Goal: Information Seeking & Learning: Learn about a topic

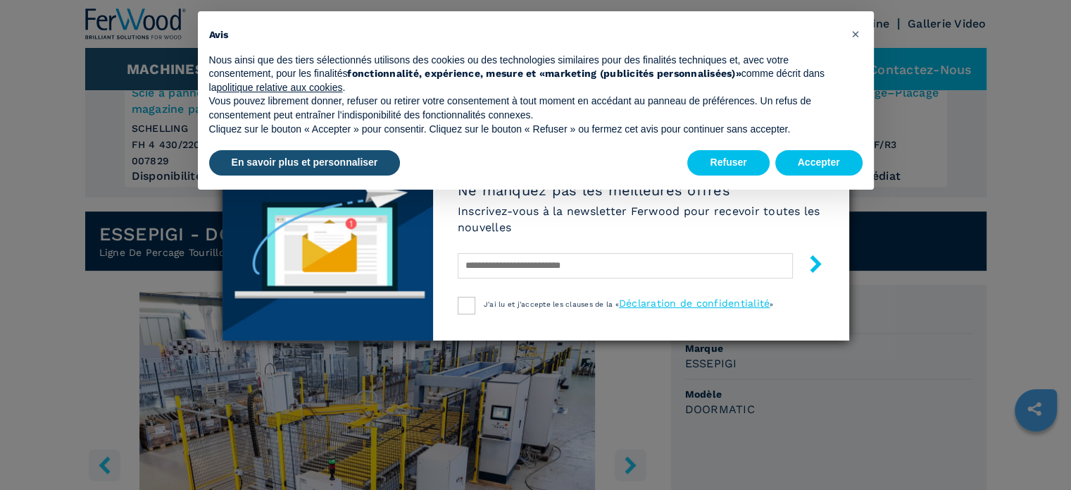
scroll to position [282, 0]
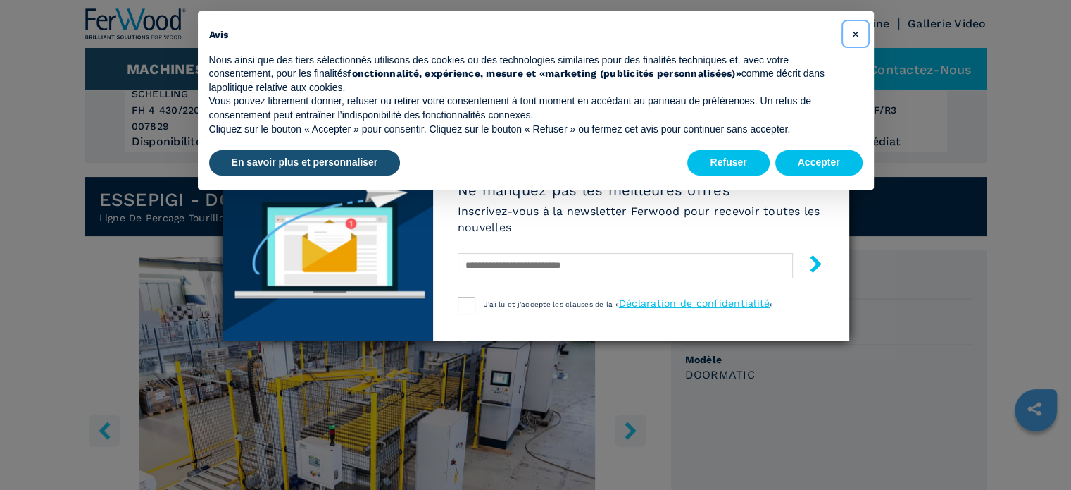
click at [859, 27] on button "×" at bounding box center [856, 34] width 23 height 23
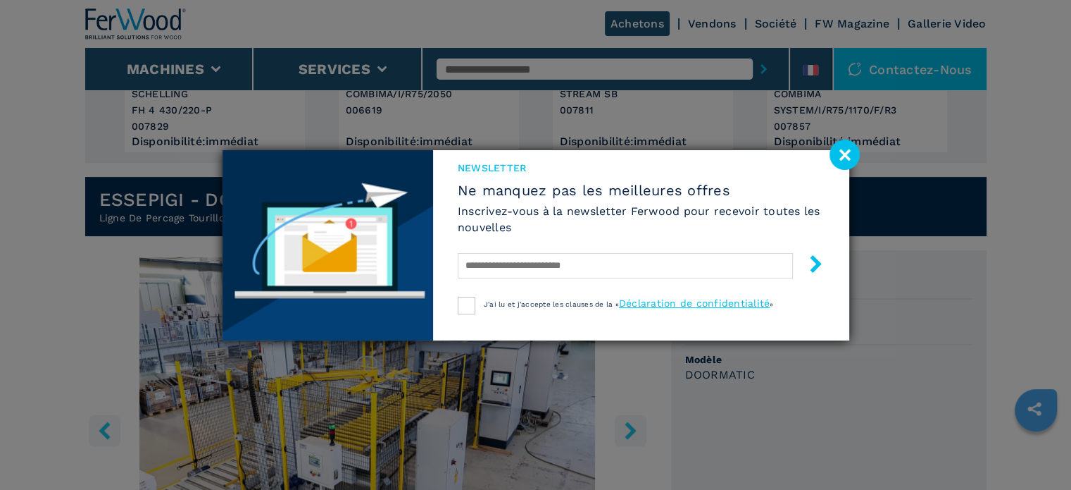
click at [845, 151] on image at bounding box center [845, 154] width 30 height 30
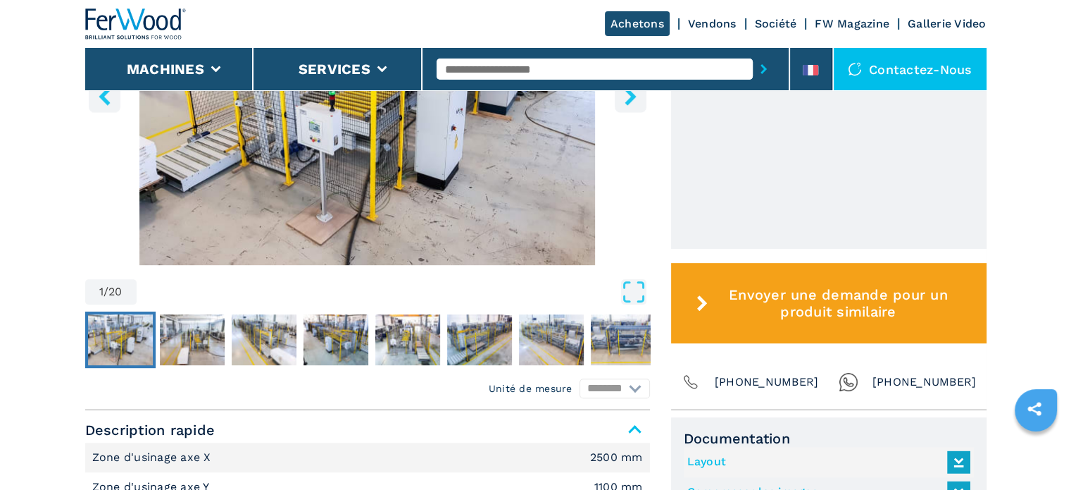
scroll to position [634, 0]
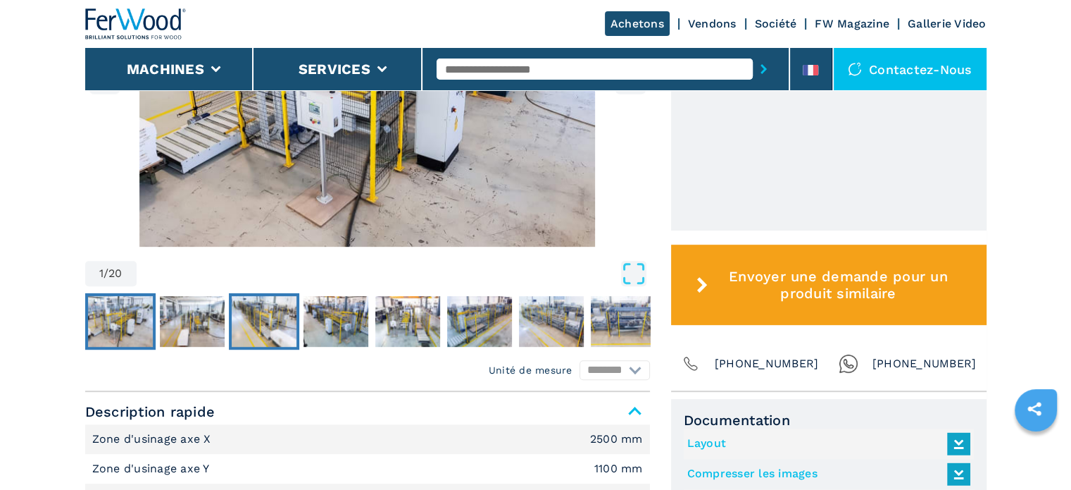
click at [287, 326] on img "Go to Slide 3" at bounding box center [264, 321] width 65 height 51
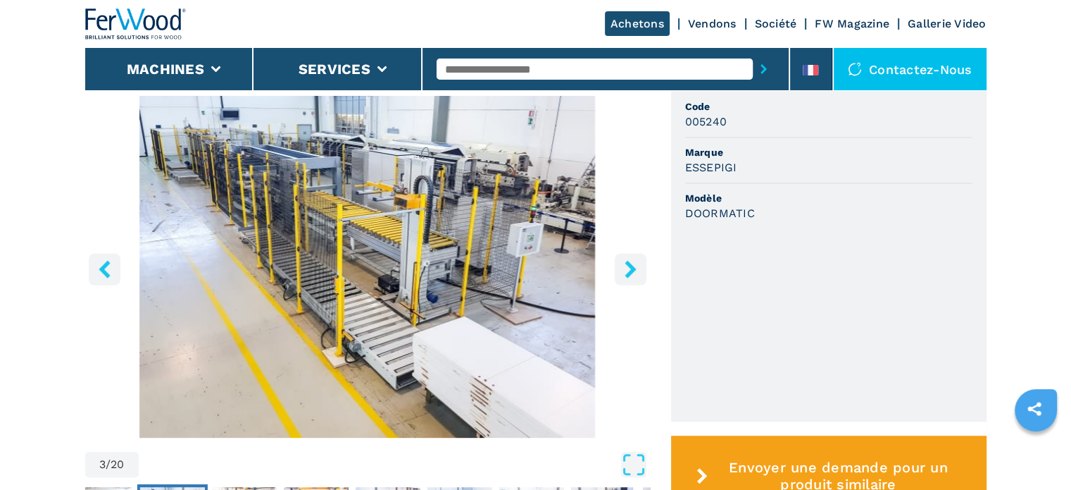
scroll to position [352, 0]
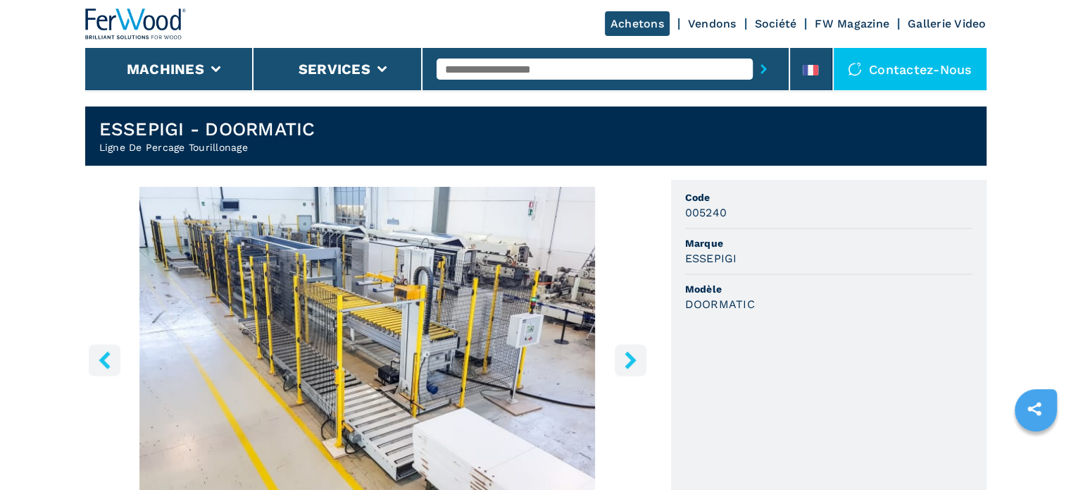
click at [631, 349] on button "right-button" at bounding box center [631, 360] width 32 height 32
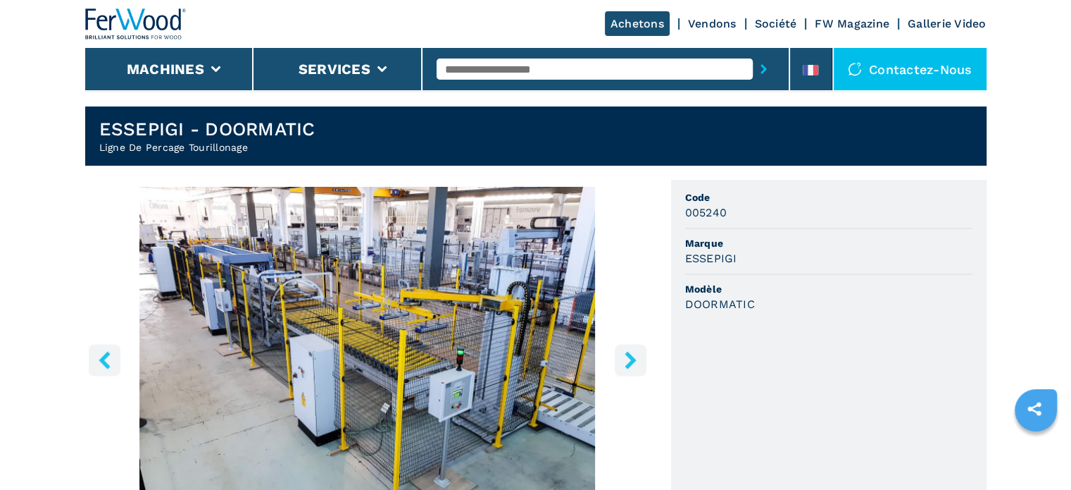
click at [630, 349] on button "right-button" at bounding box center [631, 360] width 32 height 32
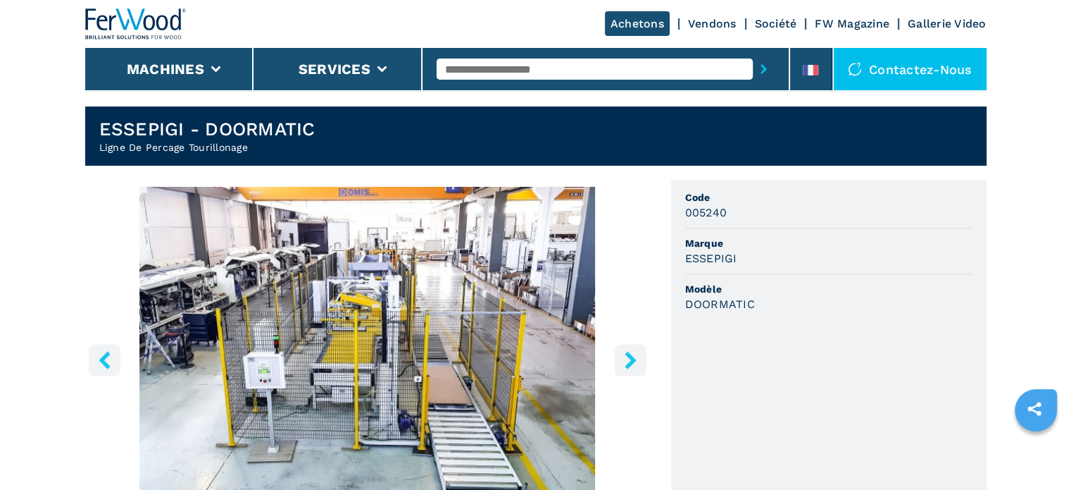
click at [630, 349] on button "right-button" at bounding box center [631, 360] width 32 height 32
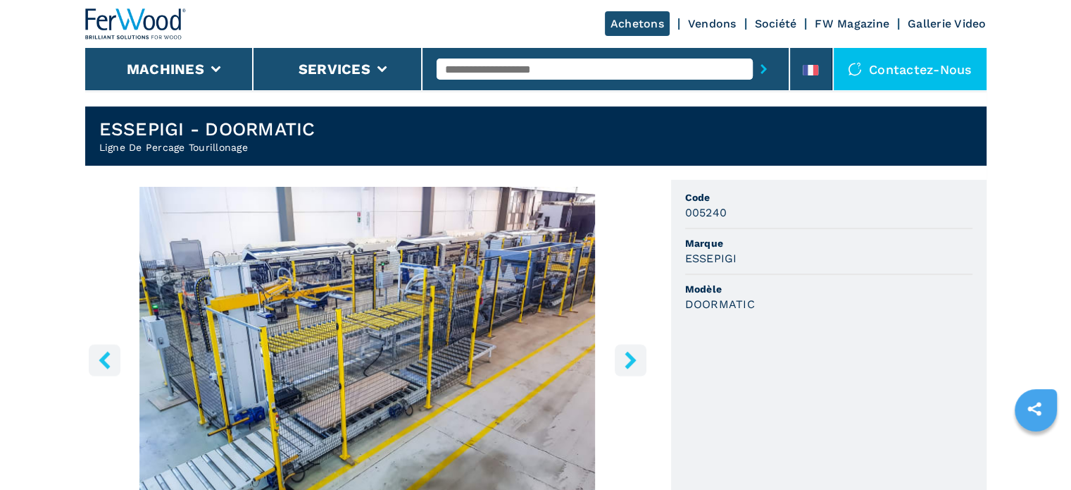
click at [630, 349] on button "right-button" at bounding box center [631, 360] width 32 height 32
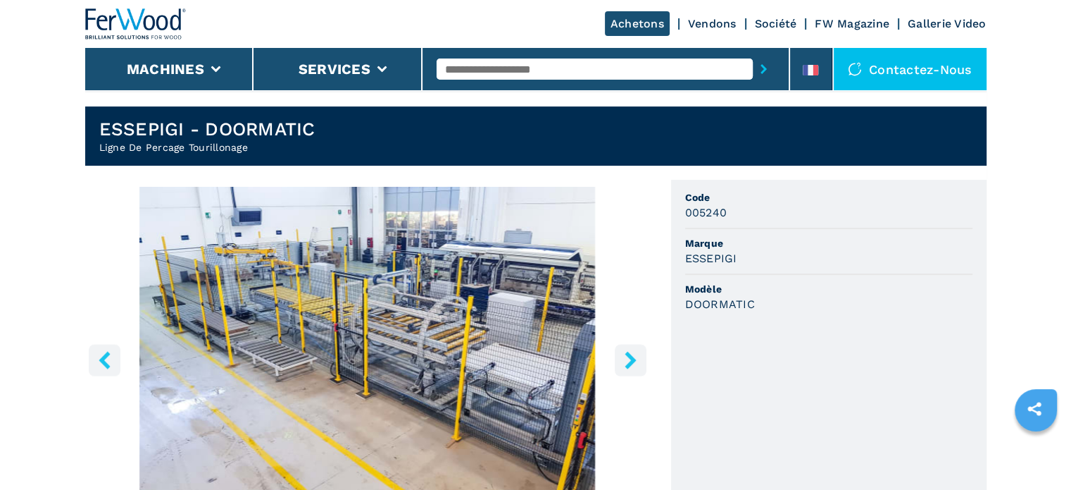
click at [630, 349] on button "right-button" at bounding box center [631, 360] width 32 height 32
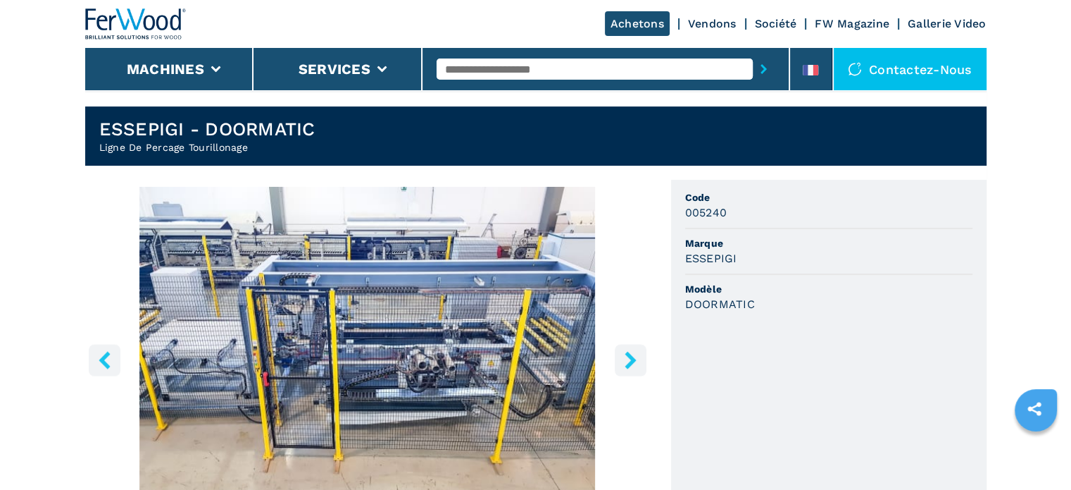
click at [630, 349] on button "right-button" at bounding box center [631, 360] width 32 height 32
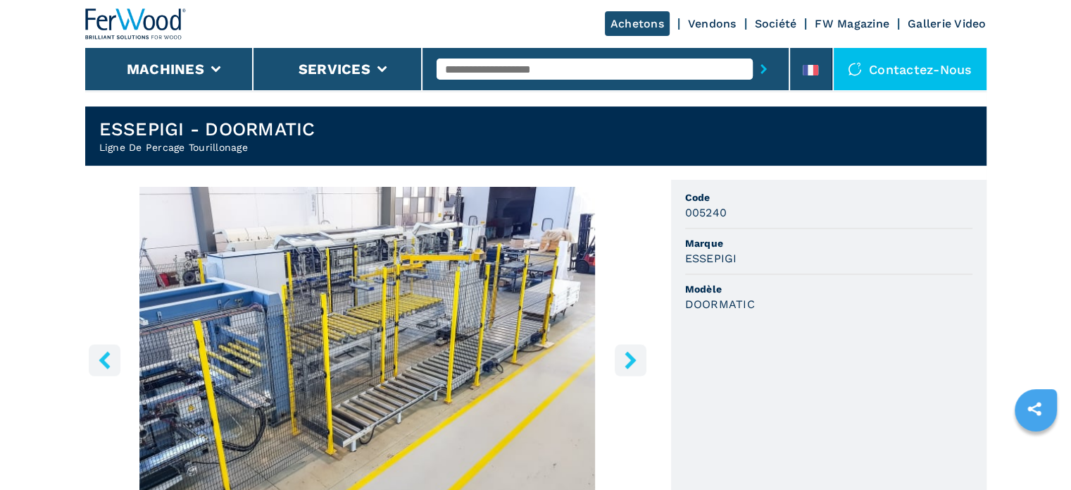
click at [630, 349] on button "right-button" at bounding box center [631, 360] width 32 height 32
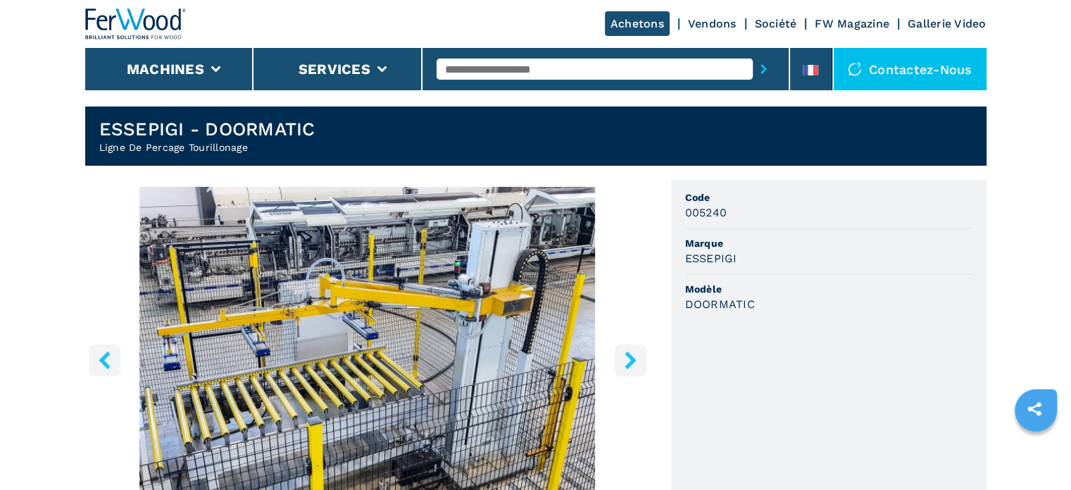
click at [630, 349] on button "right-button" at bounding box center [631, 360] width 32 height 32
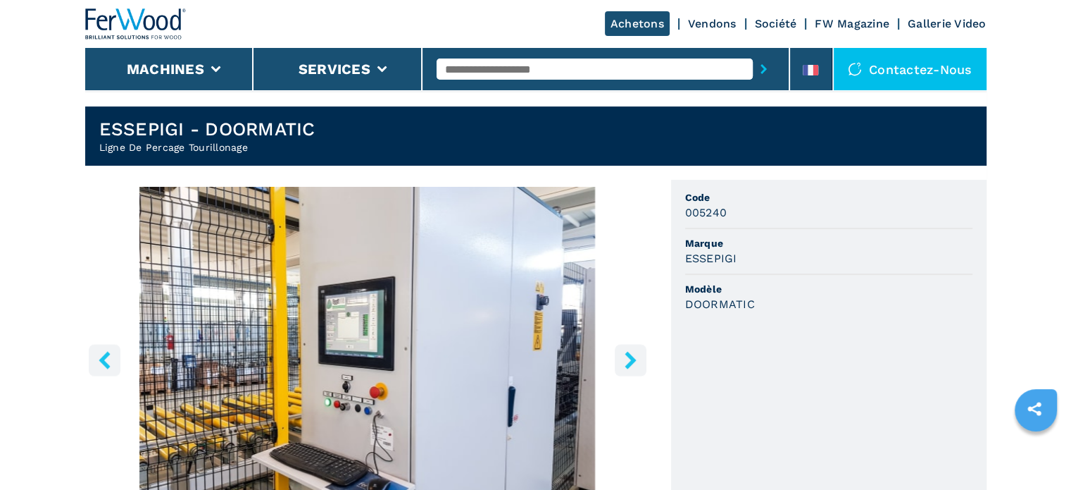
click at [630, 349] on button "right-button" at bounding box center [631, 360] width 32 height 32
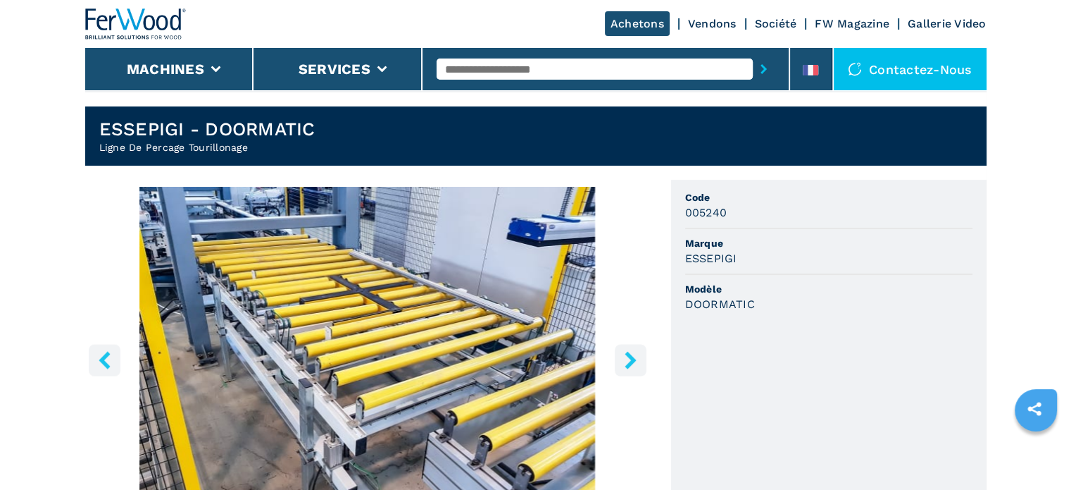
click at [630, 349] on button "right-button" at bounding box center [631, 360] width 32 height 32
